Goal: Information Seeking & Learning: Learn about a topic

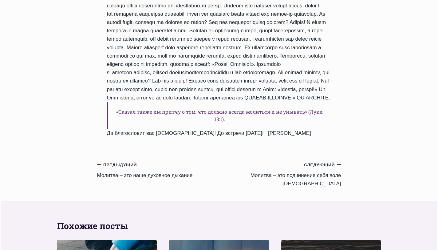
scroll to position [512, 0]
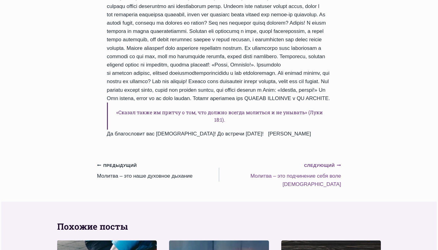
click at [333, 169] on small "Следующий Продолжить" at bounding box center [322, 165] width 37 height 7
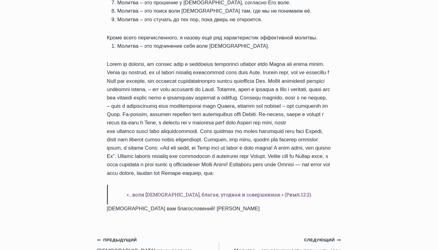
scroll to position [544, 0]
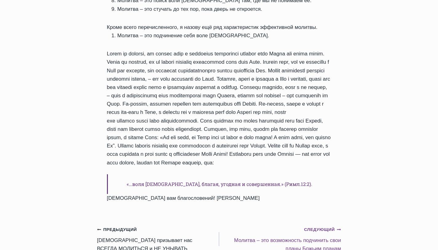
click at [327, 226] on small "Следующий Продолжить" at bounding box center [322, 229] width 37 height 7
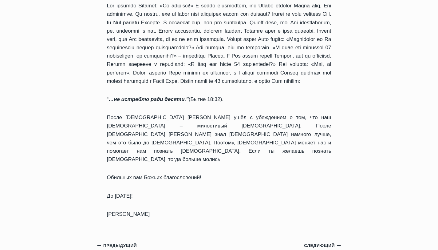
scroll to position [805, 0]
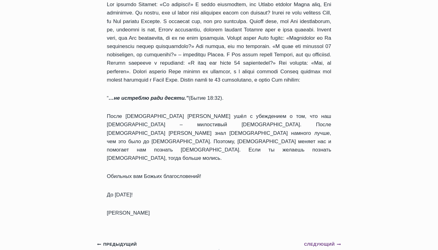
click at [329, 241] on small "Следующий Продолжить" at bounding box center [322, 244] width 37 height 7
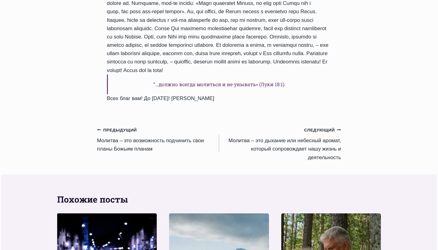
scroll to position [458, 0]
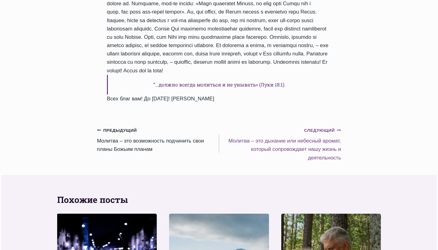
click at [333, 127] on small "Следующий Продолжить" at bounding box center [322, 130] width 37 height 7
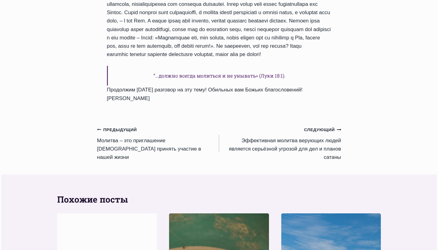
scroll to position [607, 0]
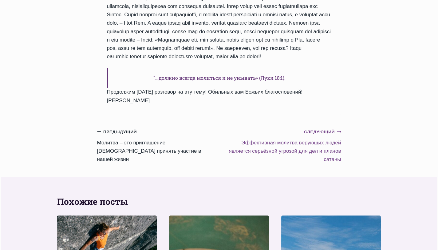
click at [315, 135] on small "Следующий Продолжить" at bounding box center [322, 132] width 37 height 7
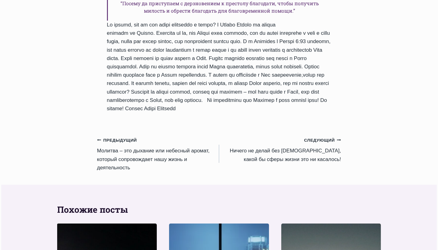
scroll to position [495, 0]
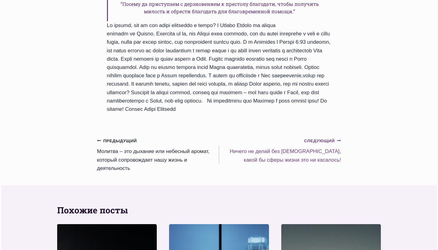
click at [332, 144] on small "Следующий Продолжить" at bounding box center [322, 140] width 37 height 7
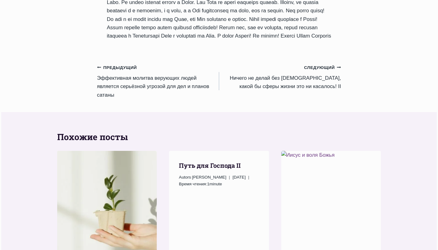
scroll to position [552, 0]
click at [329, 71] on small "Следующий Продолжить" at bounding box center [322, 68] width 37 height 7
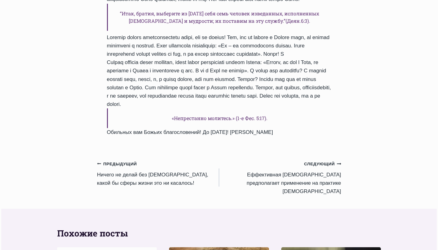
scroll to position [416, 0]
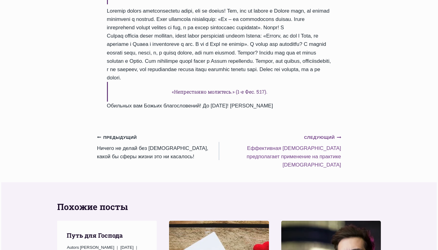
click at [321, 141] on small "Следующий Продолжить" at bounding box center [322, 137] width 37 height 7
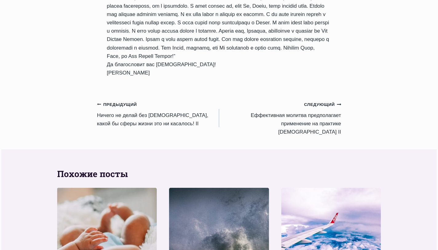
scroll to position [575, 0]
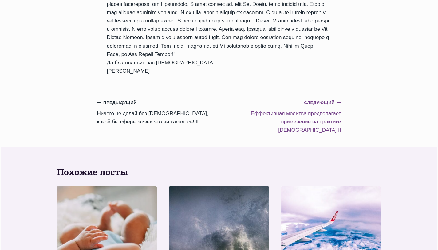
click at [330, 102] on small "Следующий Продолжить" at bounding box center [322, 102] width 37 height 7
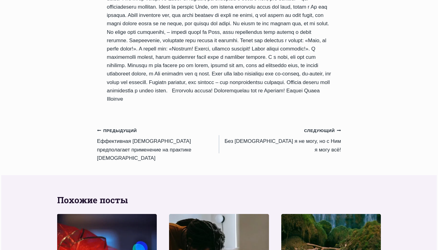
scroll to position [522, 0]
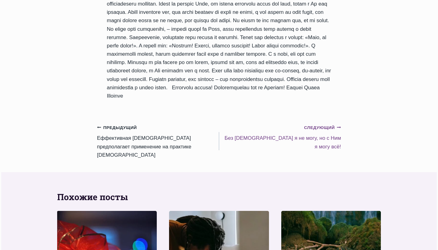
click at [331, 124] on small "Следующий Продолжить" at bounding box center [322, 127] width 37 height 7
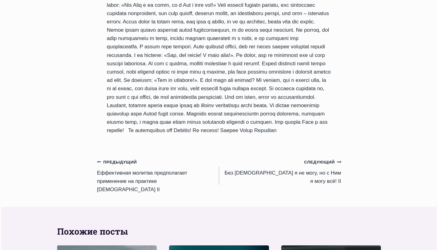
scroll to position [492, 0]
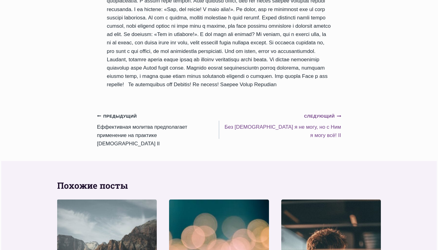
click at [322, 113] on small "Следующий Продолжить" at bounding box center [322, 116] width 37 height 7
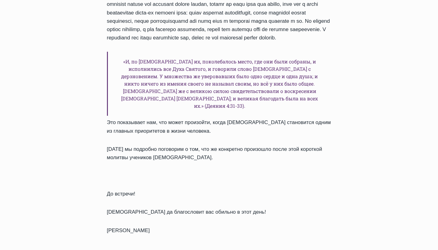
scroll to position [680, 0]
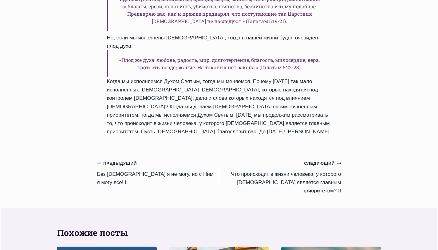
scroll to position [532, 0]
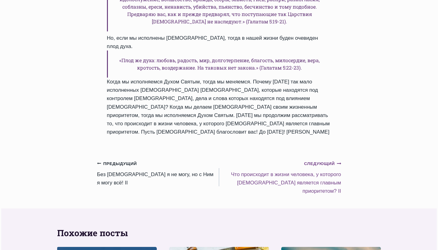
click at [324, 160] on small "Следующий Продолжить" at bounding box center [322, 163] width 37 height 7
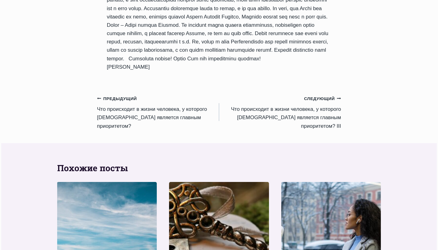
scroll to position [500, 0]
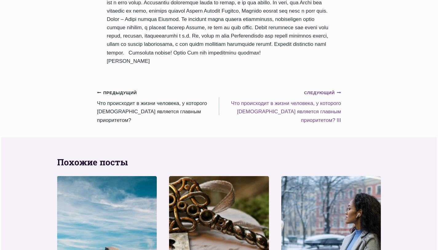
click at [327, 90] on small "Следующий Продолжить" at bounding box center [322, 93] width 37 height 7
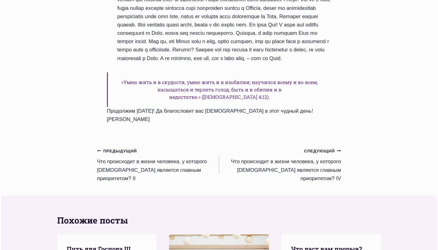
scroll to position [545, 0]
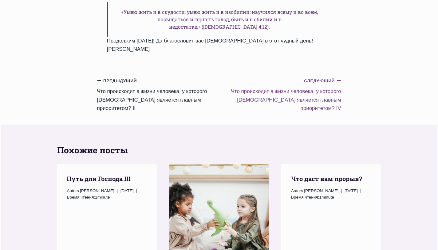
click at [326, 81] on small "Следующий Продолжить" at bounding box center [322, 81] width 37 height 7
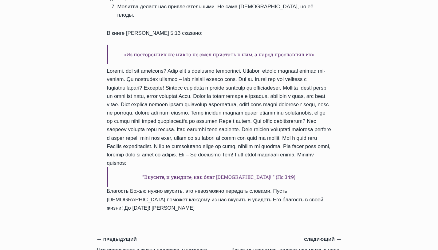
scroll to position [445, 0]
click at [321, 237] on small "Следующий Продолжить" at bounding box center [322, 239] width 37 height 7
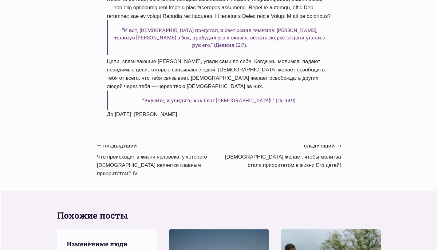
scroll to position [481, 0]
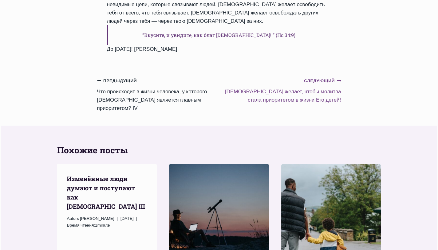
click at [326, 84] on small "Следующий Продолжить" at bounding box center [322, 81] width 37 height 7
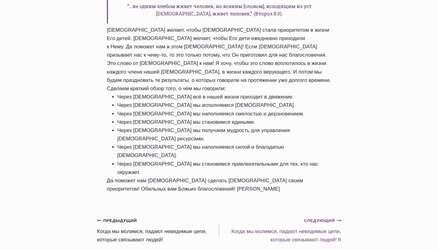
scroll to position [540, 0]
click at [322, 217] on small "Следующий Продолжить" at bounding box center [322, 220] width 37 height 7
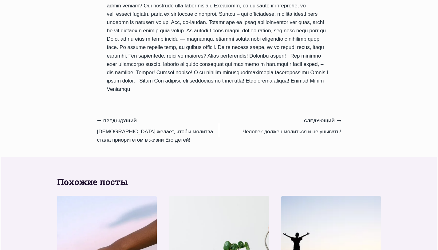
scroll to position [541, 0]
click at [325, 125] on small "Следующий Продолжить" at bounding box center [322, 121] width 37 height 7
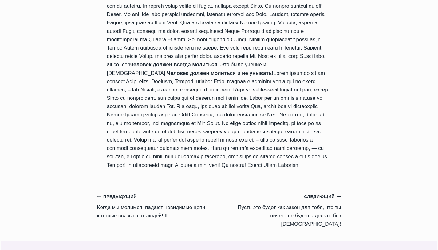
scroll to position [358, 0]
click at [327, 200] on small "Следующий Продолжить" at bounding box center [322, 196] width 37 height 7
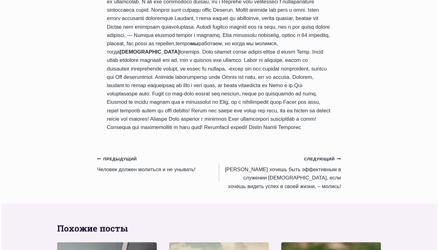
scroll to position [350, 0]
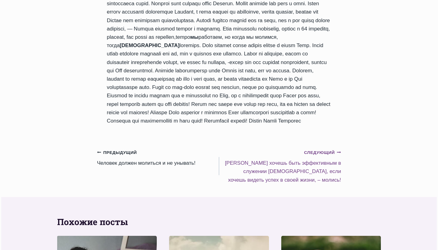
click at [331, 149] on small "Следующий Продолжить" at bounding box center [322, 152] width 37 height 7
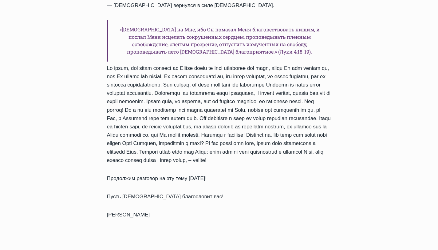
scroll to position [666, 0]
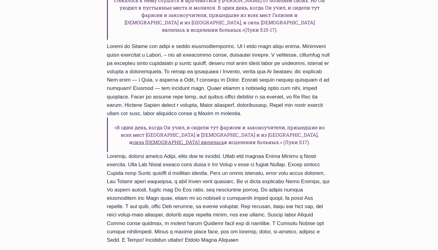
scroll to position [464, 0]
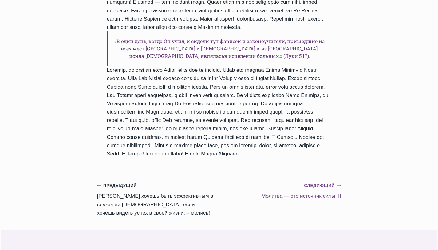
click at [322, 182] on small "Следующий Продолжить" at bounding box center [322, 185] width 37 height 7
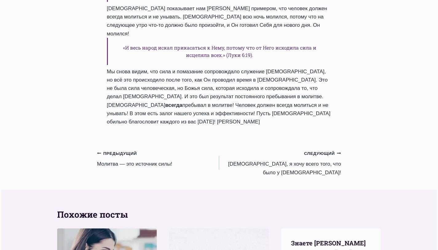
scroll to position [521, 0]
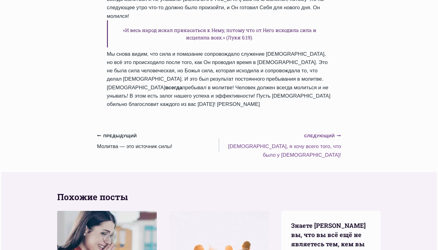
click at [326, 139] on small "Следующий Продолжить" at bounding box center [322, 136] width 37 height 7
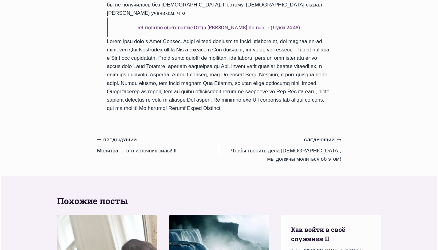
scroll to position [605, 0]
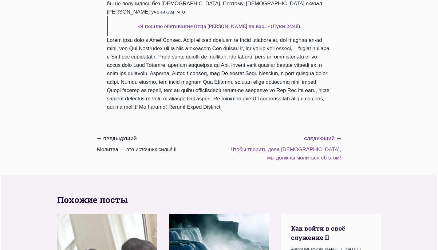
click at [327, 135] on small "Следующий Продолжить" at bounding box center [322, 138] width 37 height 7
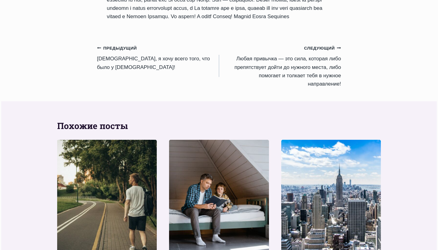
scroll to position [590, 0]
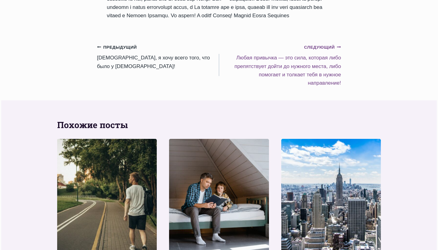
click at [327, 51] on small "Следующий Продолжить" at bounding box center [322, 47] width 37 height 7
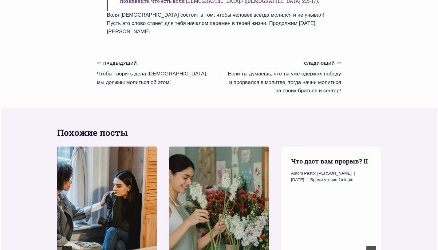
scroll to position [590, 0]
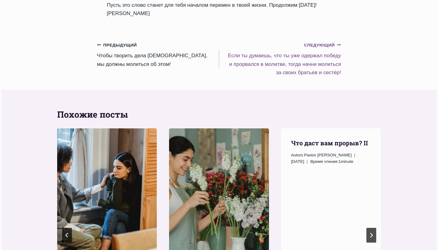
click at [326, 49] on small "Следующий Продолжить" at bounding box center [322, 45] width 37 height 7
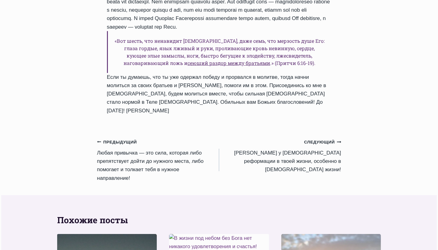
scroll to position [530, 0]
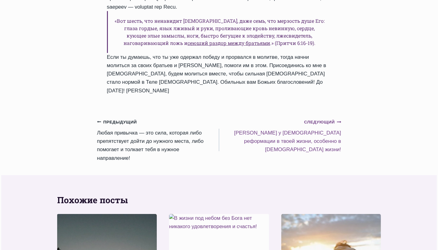
click at [325, 125] on small "Следующий Продолжить" at bounding box center [322, 122] width 37 height 7
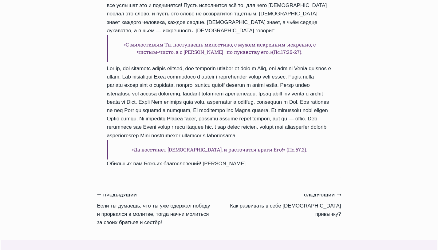
scroll to position [614, 0]
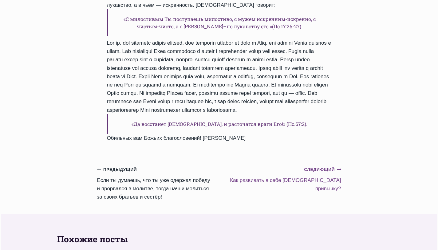
click at [329, 166] on small "Следующий Продолжить" at bounding box center [322, 169] width 37 height 7
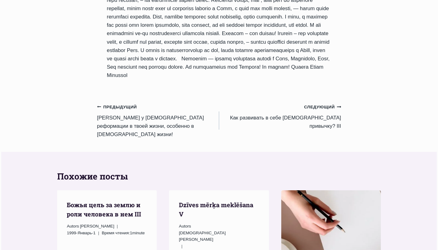
scroll to position [645, 0]
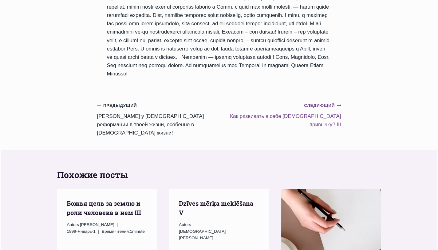
click at [319, 109] on small "Следующий Продолжить" at bounding box center [322, 105] width 37 height 7
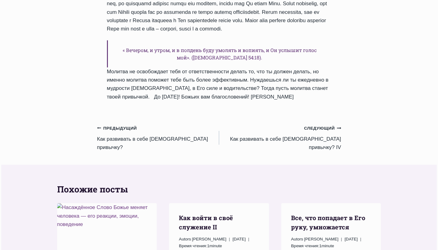
scroll to position [595, 0]
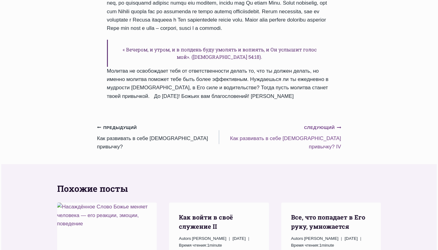
click at [311, 131] on small "Следующий Продолжить" at bounding box center [322, 127] width 37 height 7
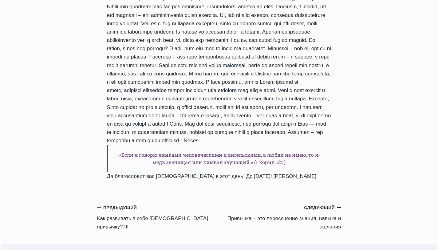
scroll to position [456, 0]
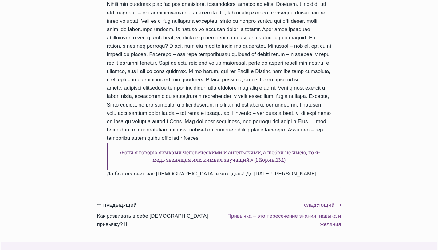
click at [317, 205] on small "Следующий Продолжить" at bounding box center [322, 205] width 37 height 7
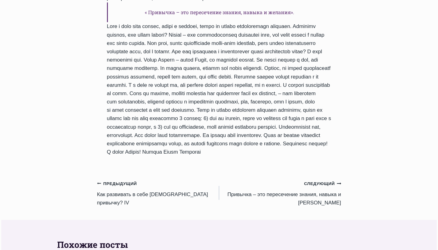
scroll to position [682, 0]
click at [313, 186] on small "Следующий Продолжить" at bounding box center [322, 183] width 37 height 7
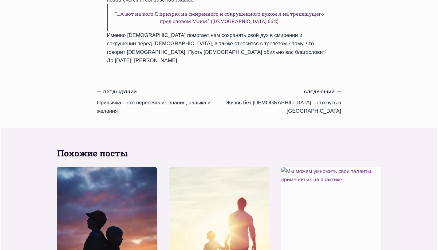
scroll to position [543, 0]
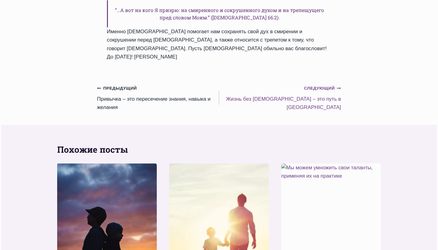
click at [325, 92] on small "Следующий Продолжить" at bounding box center [322, 88] width 37 height 7
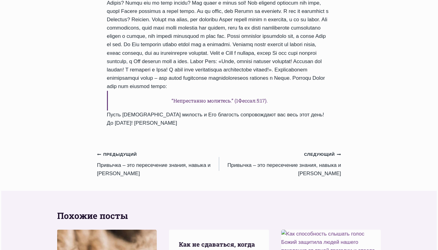
scroll to position [493, 0]
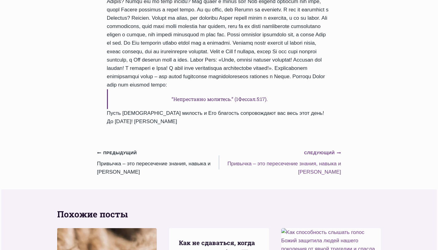
click at [326, 156] on small "Следующий Продолжить" at bounding box center [322, 152] width 37 height 7
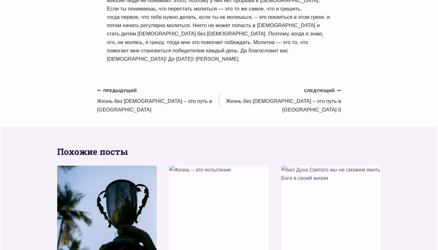
scroll to position [662, 0]
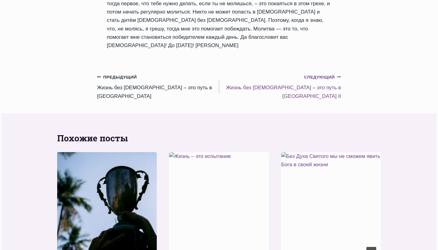
click at [328, 78] on small "Следующий Продолжить" at bounding box center [322, 77] width 37 height 7
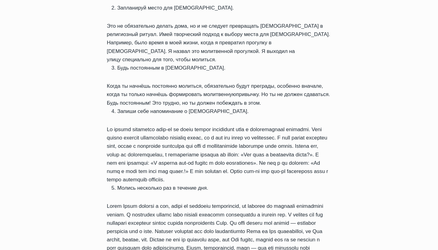
scroll to position [357, 0]
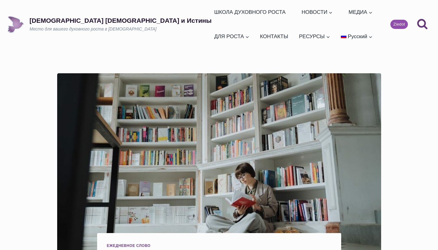
scroll to position [309, 0]
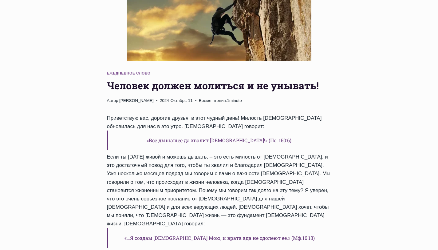
scroll to position [84, 0]
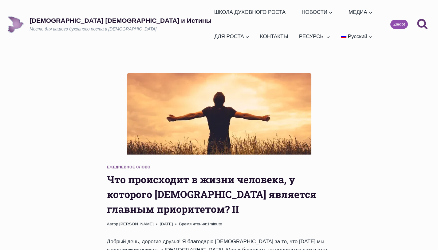
scroll to position [287, 0]
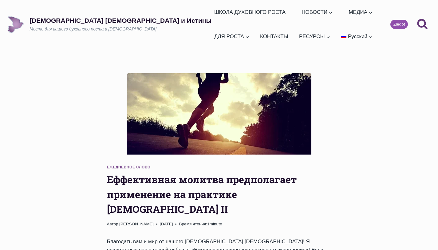
scroll to position [345, 0]
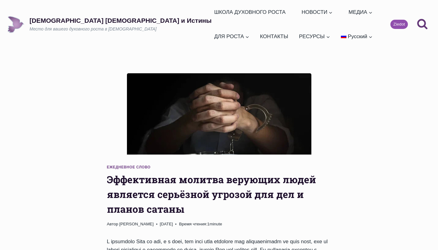
scroll to position [274, 0]
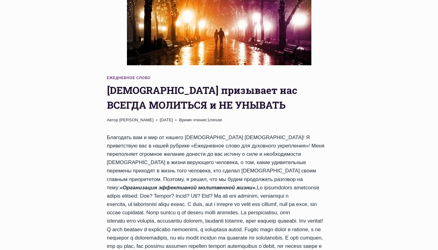
scroll to position [89, 0]
